Goal: Transaction & Acquisition: Purchase product/service

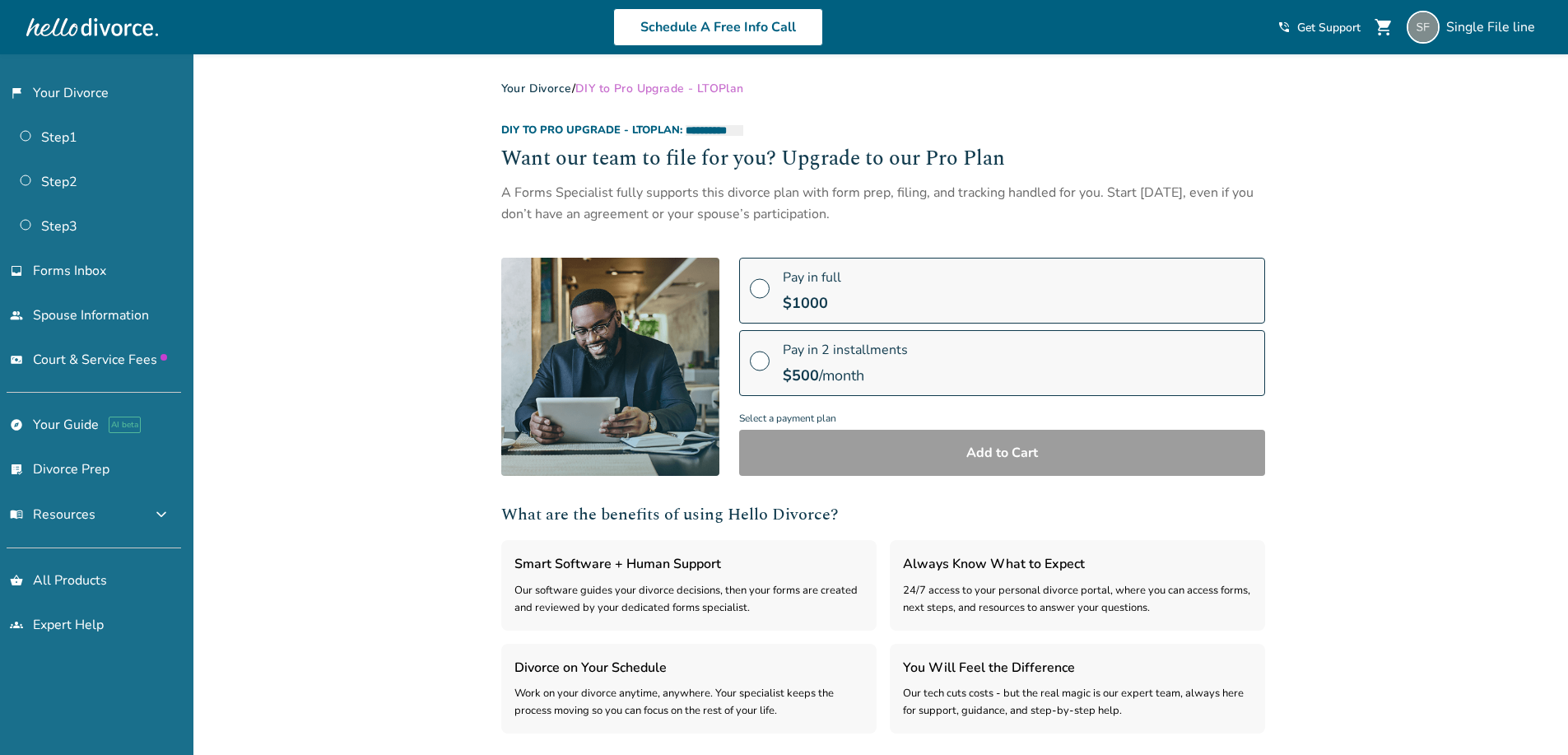
click at [926, 356] on label "Pay in 2 installments $ 500 /month" at bounding box center [1002, 364] width 526 height 66
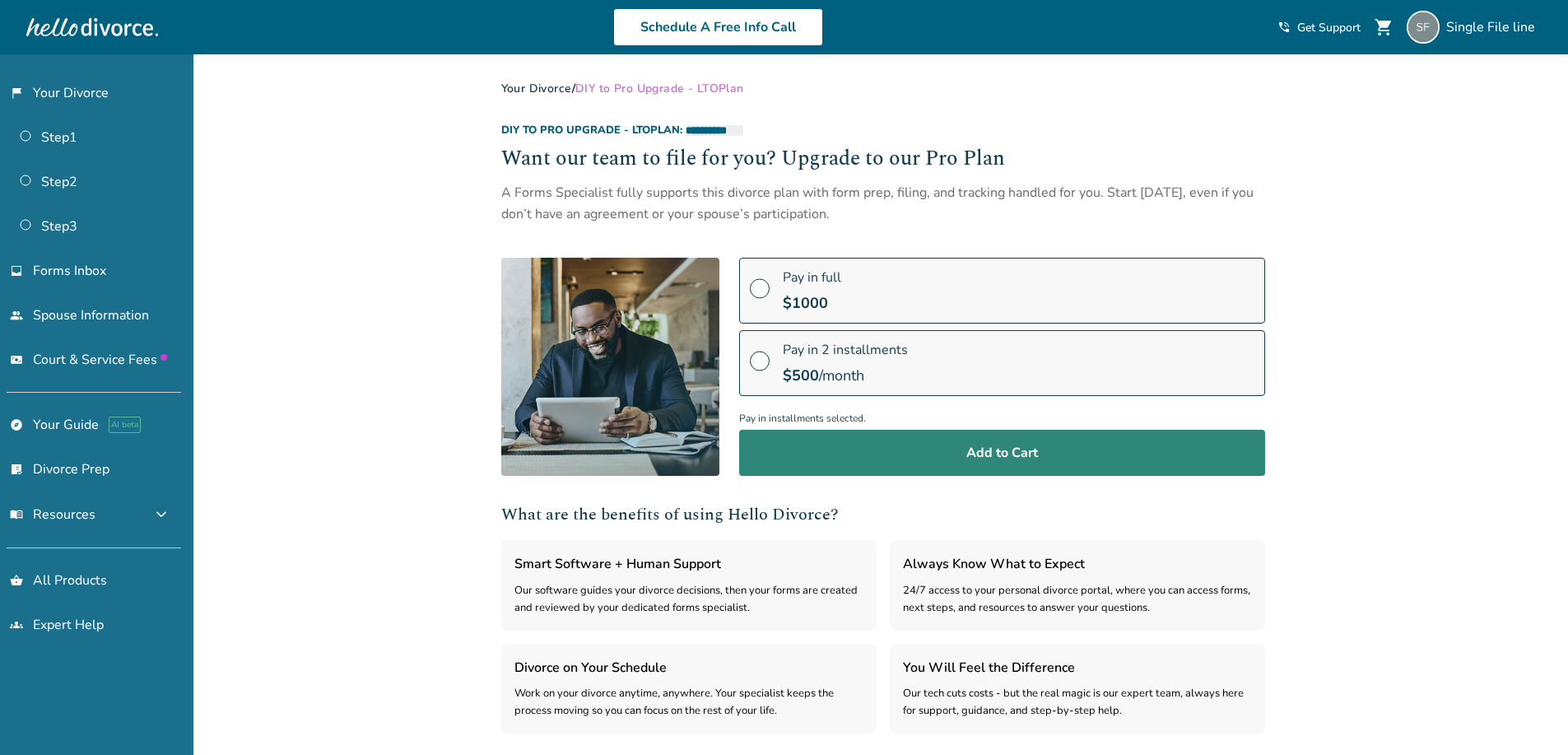
click at [944, 463] on button "Add to Cart" at bounding box center [1002, 453] width 526 height 46
click at [909, 446] on button "Add to Cart" at bounding box center [1002, 453] width 526 height 46
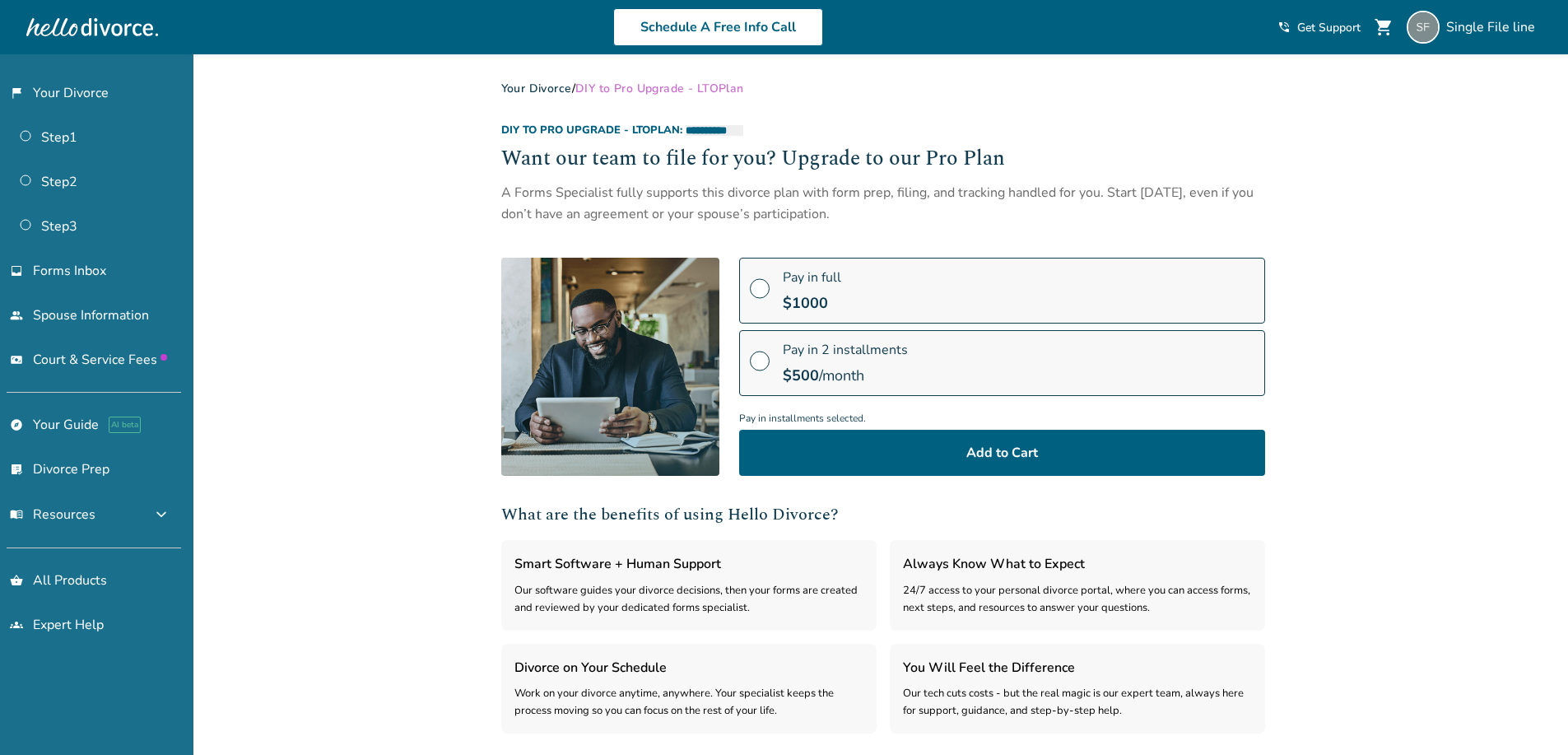
click at [1389, 28] on span "shopping_cart" at bounding box center [1383, 27] width 19 height 19
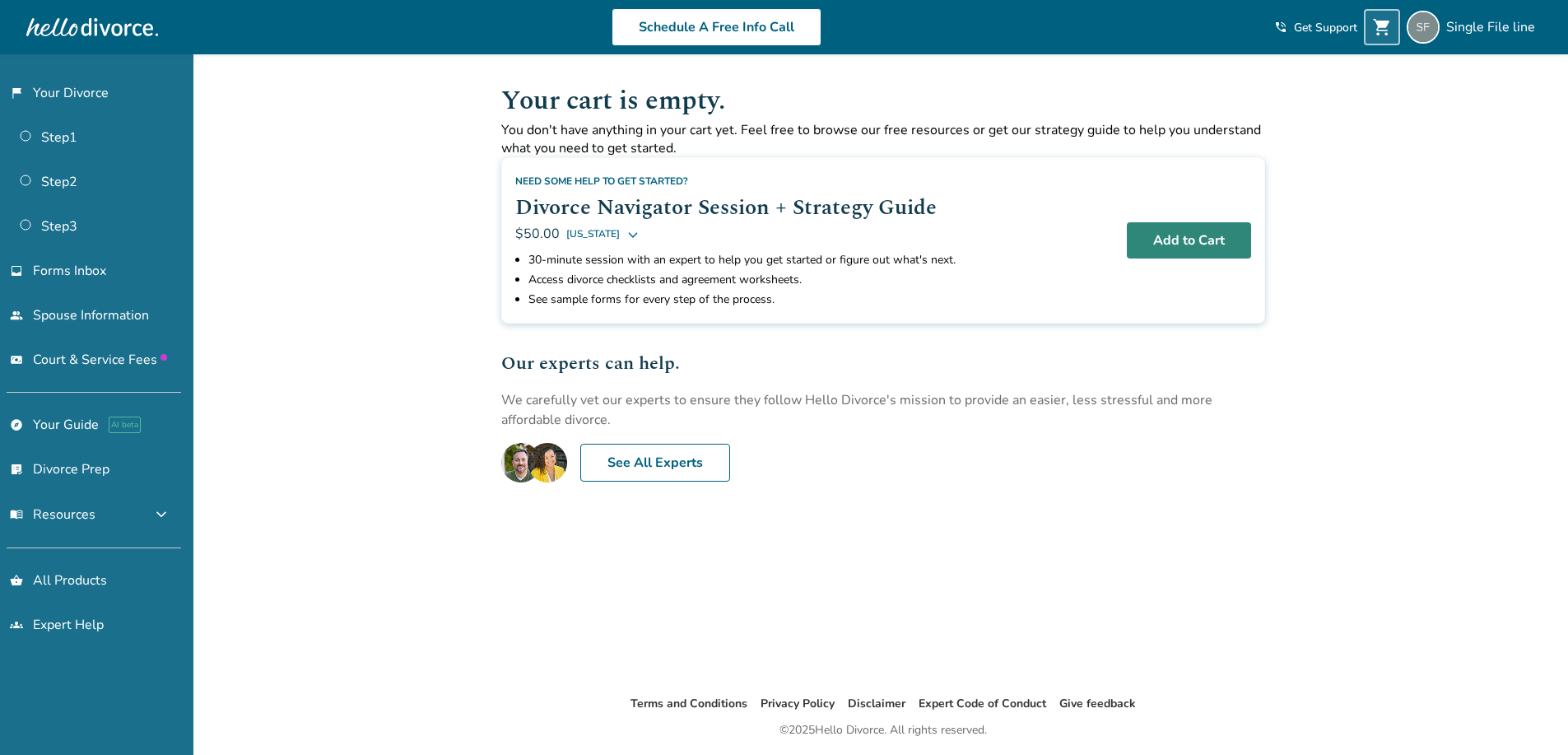
click at [1165, 232] on button "Add to Cart" at bounding box center [1189, 240] width 124 height 36
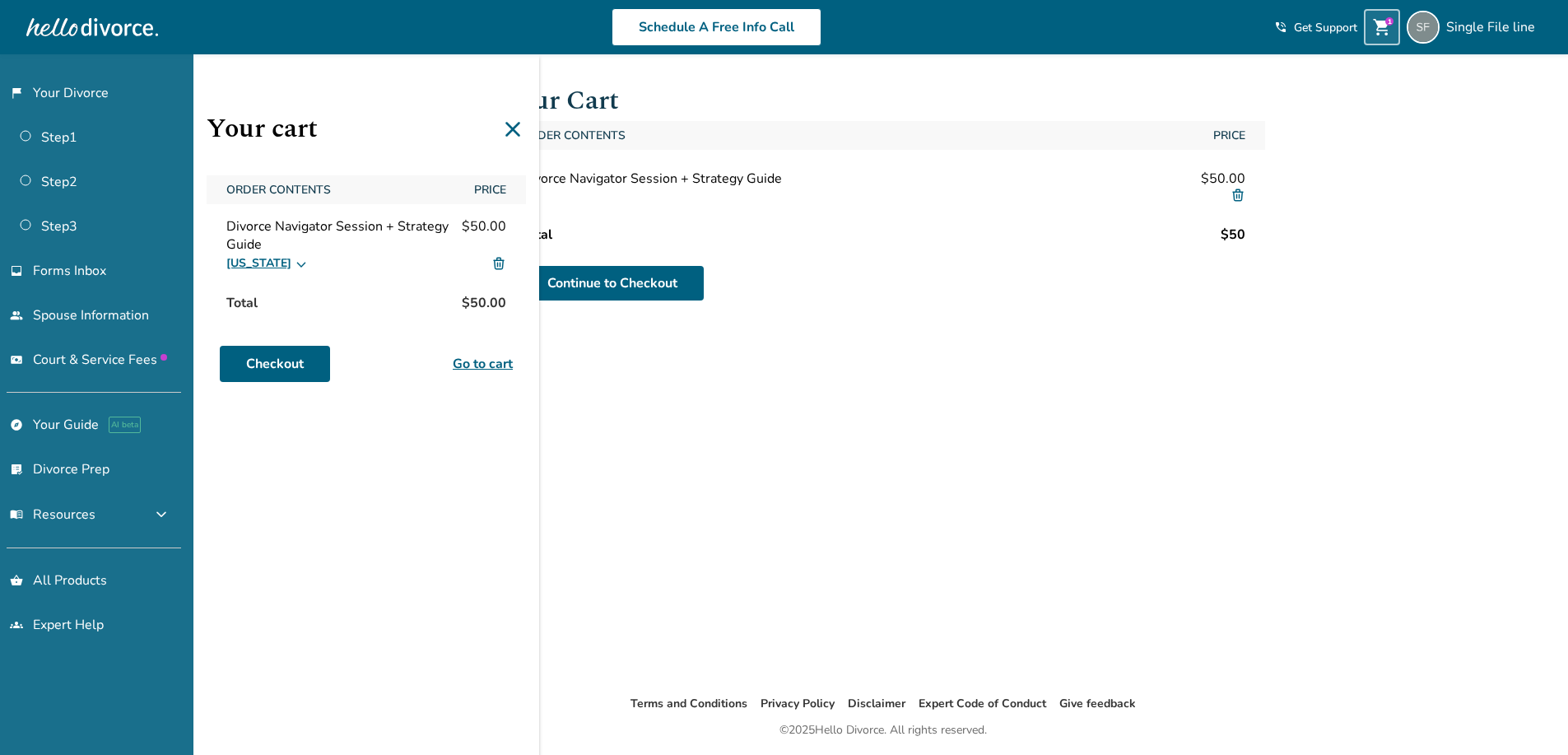
click at [515, 128] on icon at bounding box center [513, 129] width 15 height 15
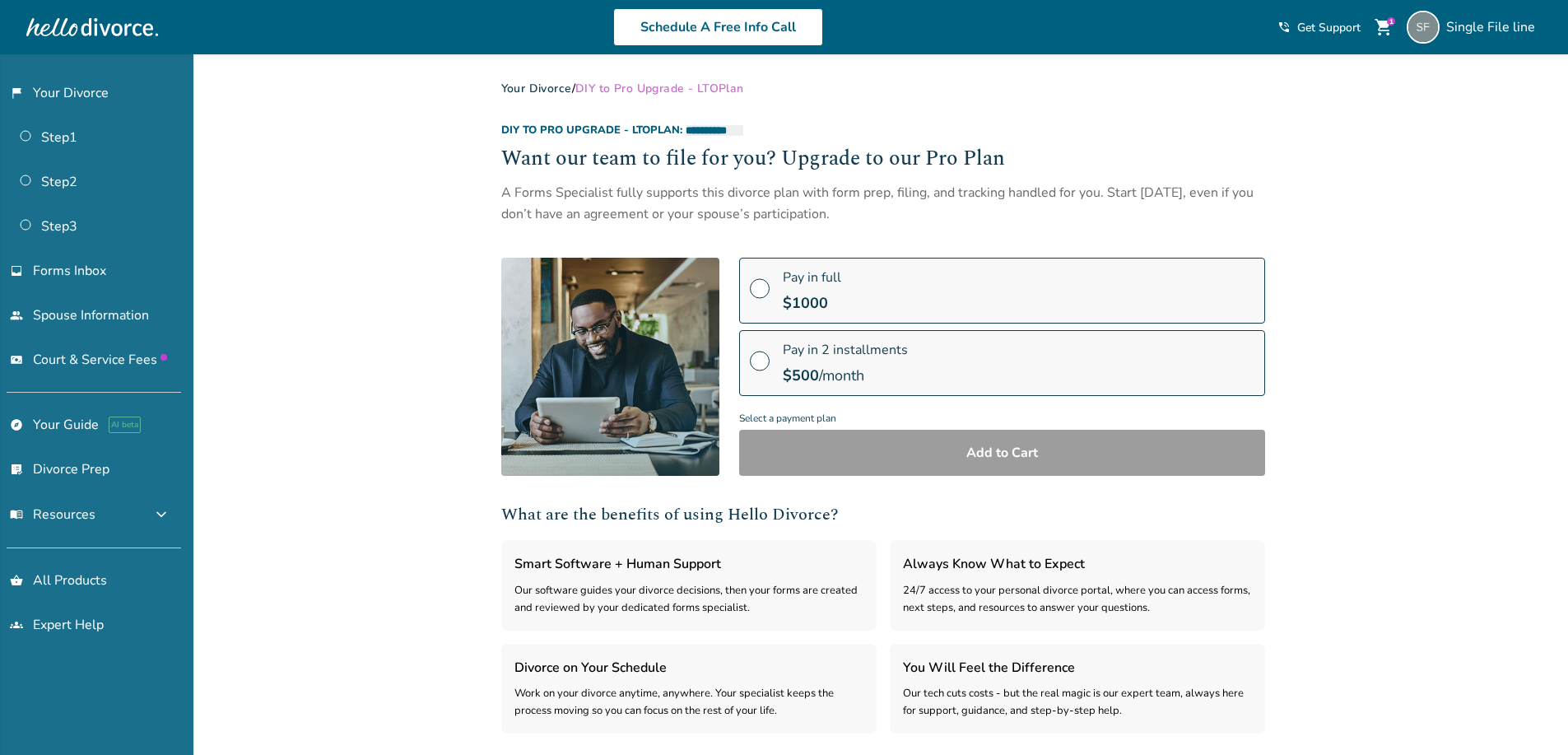
click at [831, 359] on span "Pay in 2 installments" at bounding box center [846, 350] width 125 height 18
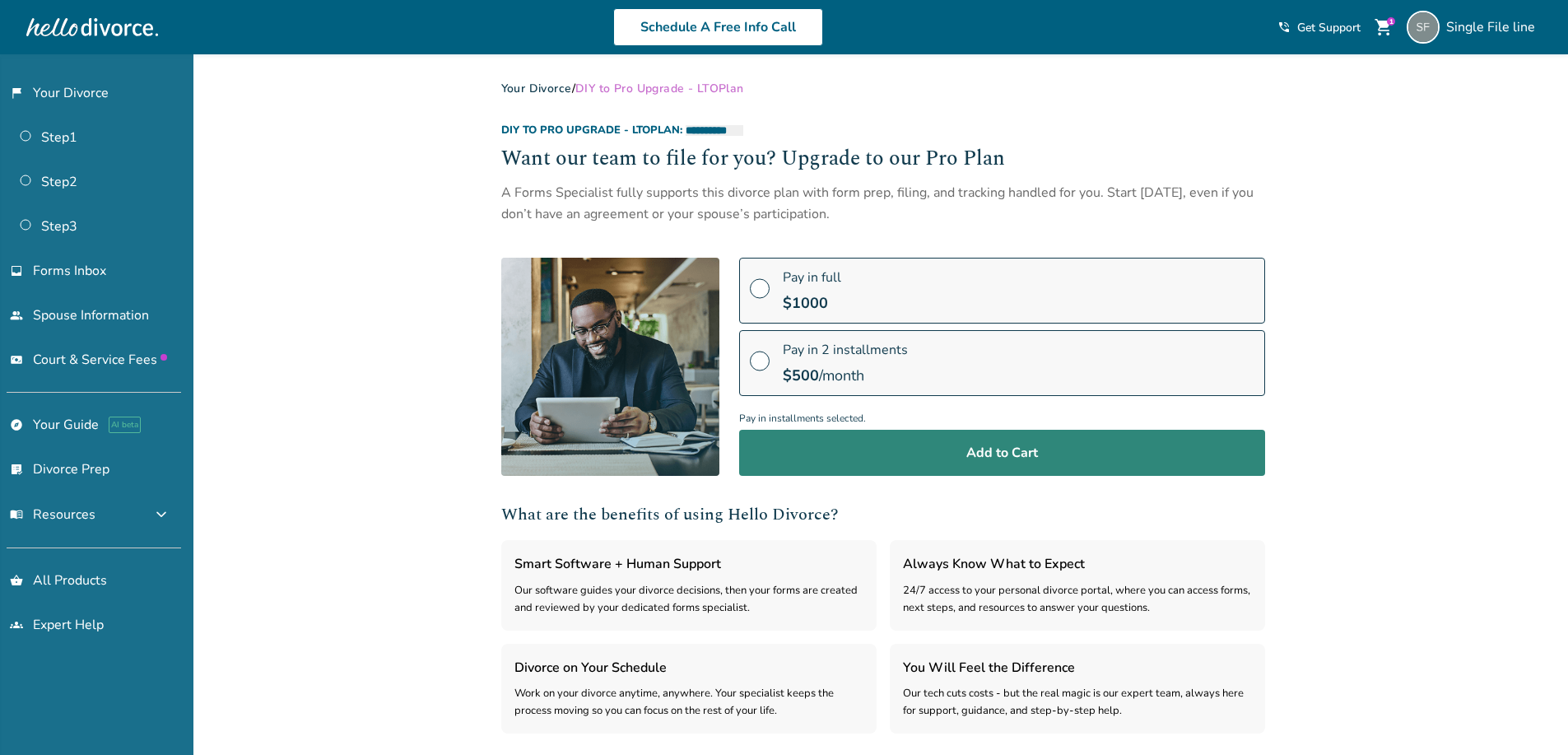
click at [871, 439] on button "Add to Cart" at bounding box center [1002, 453] width 526 height 46
